Goal: Find contact information: Find contact information

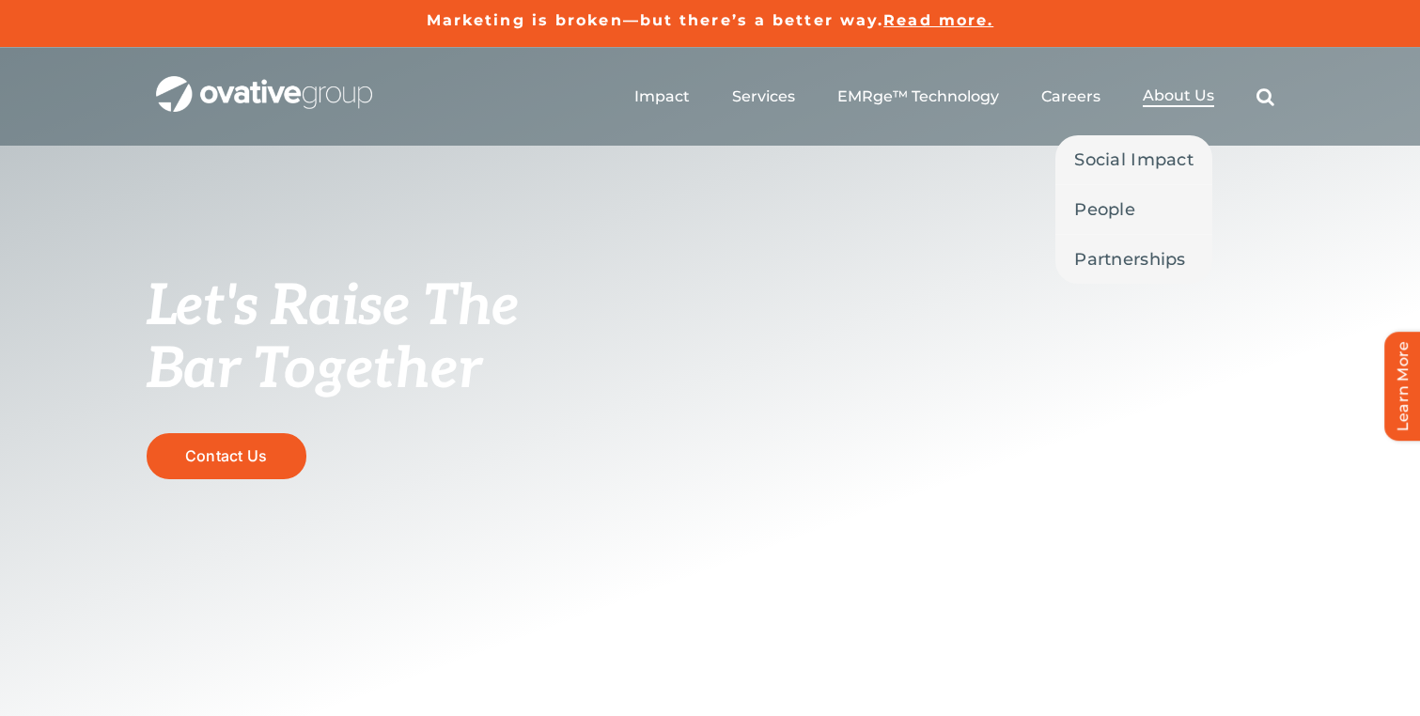
click at [1180, 99] on span "About Us" at bounding box center [1178, 95] width 71 height 19
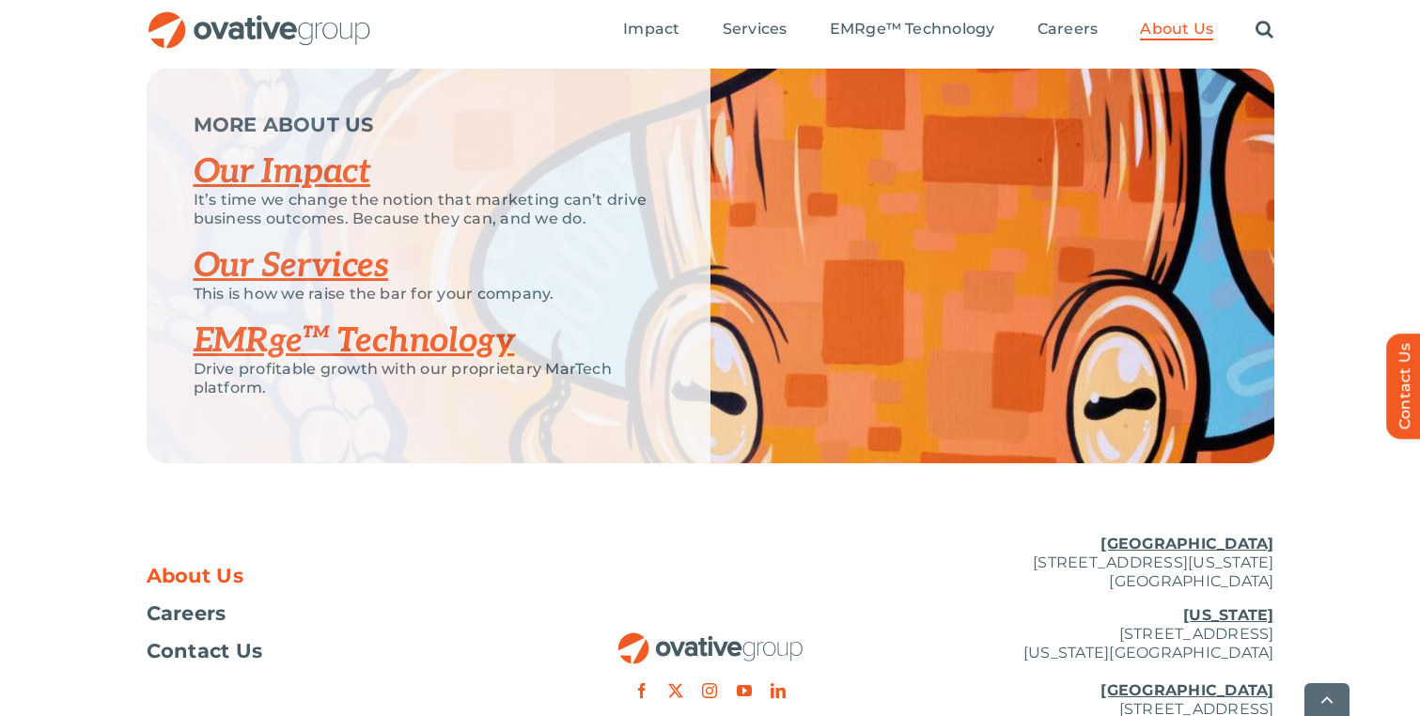
scroll to position [4099, 0]
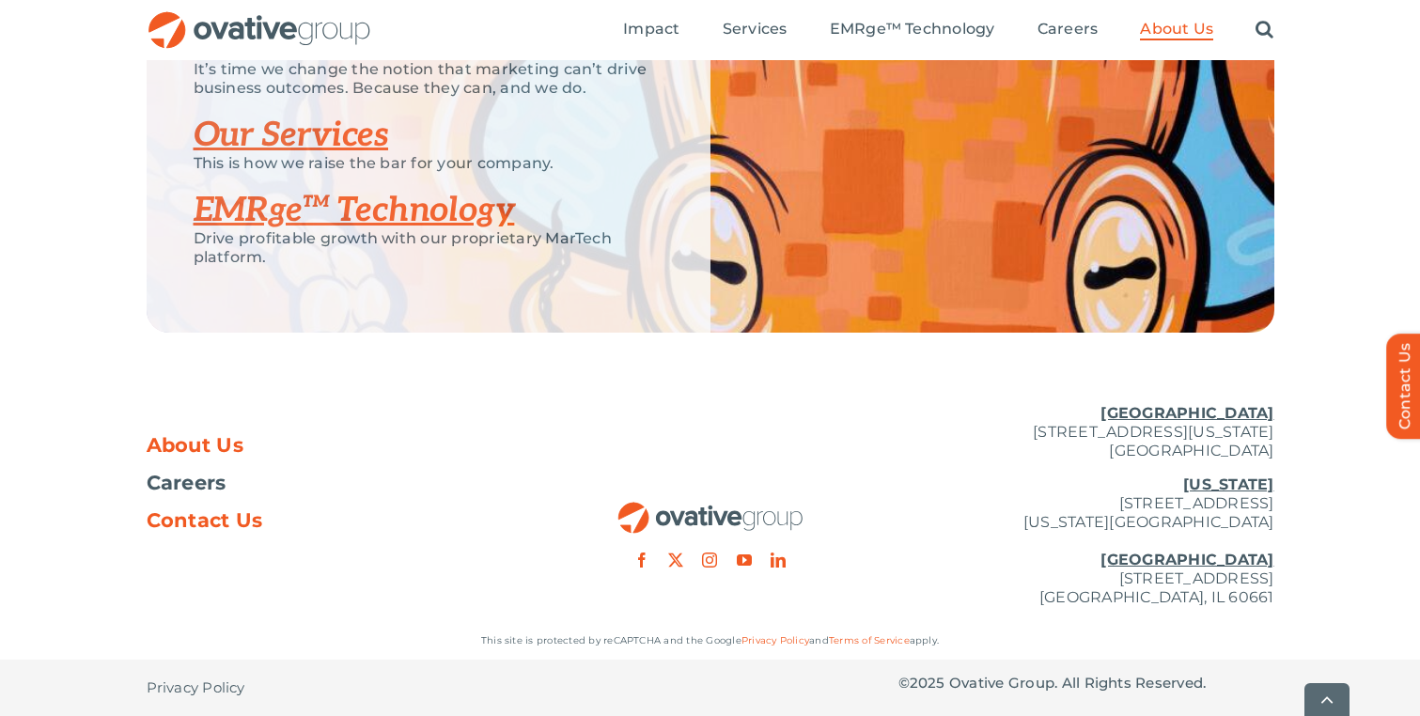
click at [230, 517] on span "Contact Us" at bounding box center [205, 520] width 117 height 19
